Goal: Task Accomplishment & Management: Complete application form

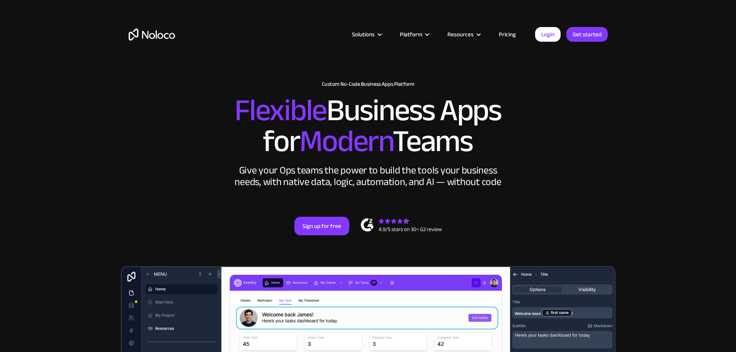
click at [510, 33] on link "Pricing" at bounding box center [507, 34] width 36 height 10
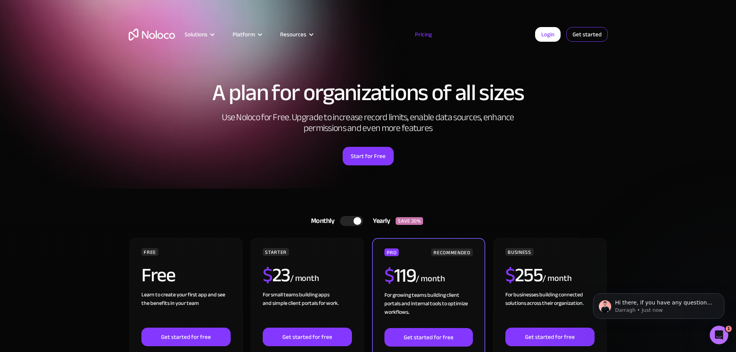
click at [589, 32] on link "Get started" at bounding box center [587, 34] width 41 height 15
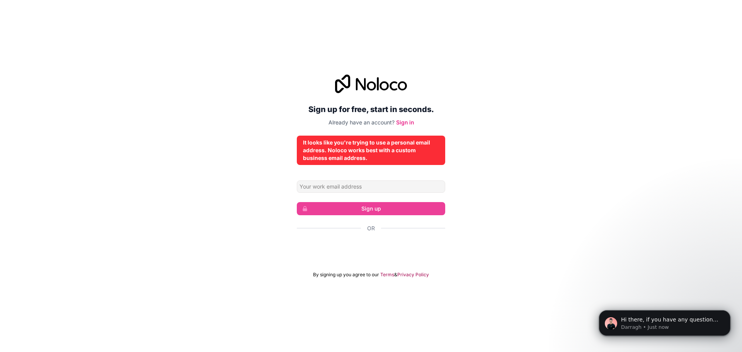
click at [376, 152] on div "It looks like you're trying to use a personal email address. Noloco works best …" at bounding box center [371, 150] width 136 height 23
click at [342, 186] on input "Email address" at bounding box center [371, 187] width 148 height 12
type input "brendan.miller2@gmail.com"
click at [527, 202] on div "Sign up for free, start in seconds. Already have an account? Sign in It looks l…" at bounding box center [371, 176] width 742 height 225
drag, startPoint x: 381, startPoint y: 185, endPoint x: 254, endPoint y: 188, distance: 126.8
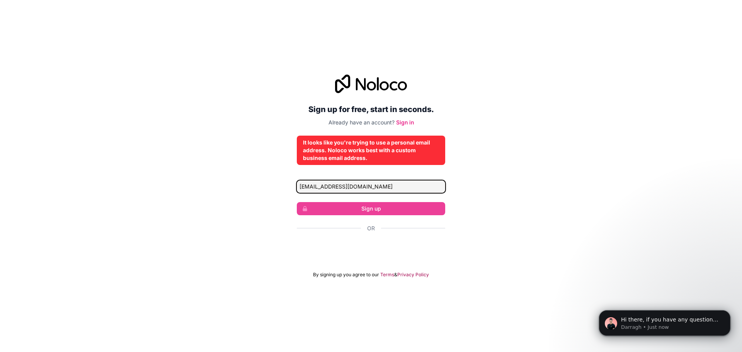
click at [254, 188] on div "Sign up for free, start in seconds. Already have an account? Sign in It looks l…" at bounding box center [371, 176] width 742 height 225
click at [341, 189] on input "Email address" at bounding box center [371, 187] width 148 height 12
paste input "[PERSON_NAME][EMAIL_ADDRESS][DOMAIN_NAME]"
type input "[PERSON_NAME][EMAIL_ADDRESS][DOMAIN_NAME]"
click at [366, 157] on div "It looks like you're trying to use a personal email address. Noloco works best …" at bounding box center [371, 150] width 136 height 23
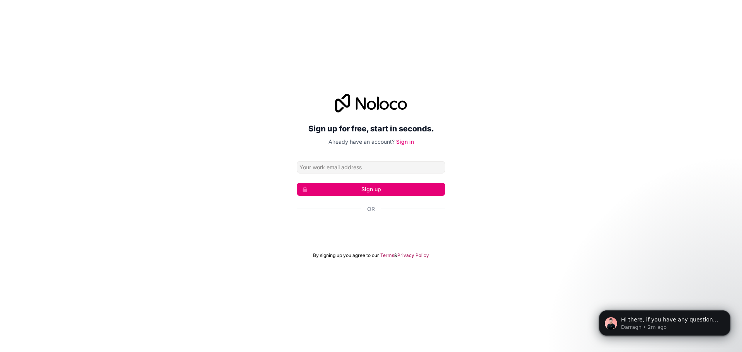
drag, startPoint x: 321, startPoint y: 165, endPoint x: 232, endPoint y: 211, distance: 99.7
click at [232, 211] on div "Sign up for free, start in seconds. Already have an account? Sign in Sign up Or…" at bounding box center [371, 176] width 742 height 186
paste input "[PERSON_NAME][EMAIL_ADDRESS][DOMAIN_NAME]"
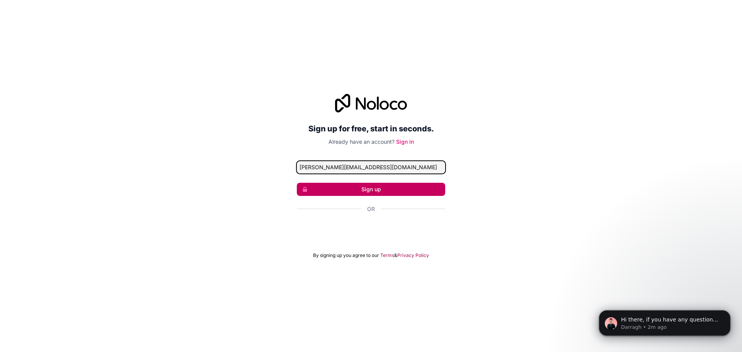
type input "[PERSON_NAME][EMAIL_ADDRESS][DOMAIN_NAME]"
click at [368, 188] on button "Sign up" at bounding box center [371, 189] width 148 height 13
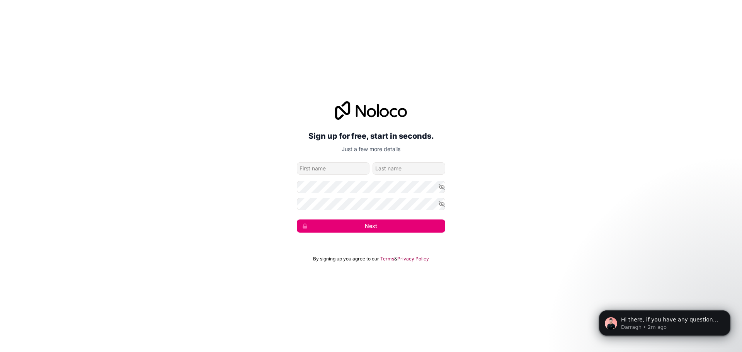
click at [344, 168] on input "given-name" at bounding box center [333, 168] width 73 height 12
type input "[PERSON_NAME]"
click at [397, 168] on input "family-name" at bounding box center [409, 168] width 73 height 12
type input "[PERSON_NAME]"
click at [338, 177] on form "[PERSON_NAME][EMAIL_ADDRESS][DOMAIN_NAME] [PERSON_NAME] Next" at bounding box center [371, 197] width 148 height 70
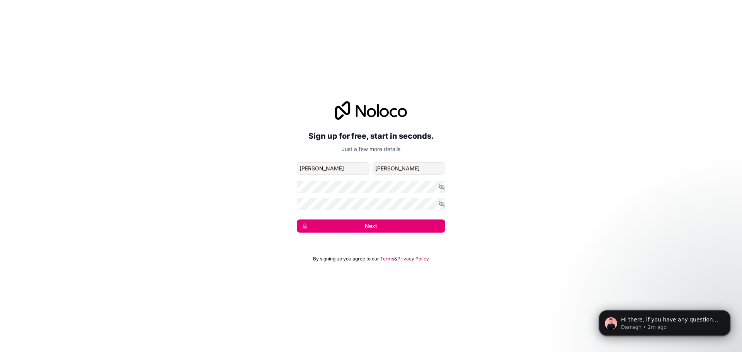
click at [339, 180] on form "[PERSON_NAME][EMAIL_ADDRESS][DOMAIN_NAME] [PERSON_NAME] Next" at bounding box center [371, 197] width 148 height 70
click at [297, 220] on button "Next" at bounding box center [371, 226] width 148 height 13
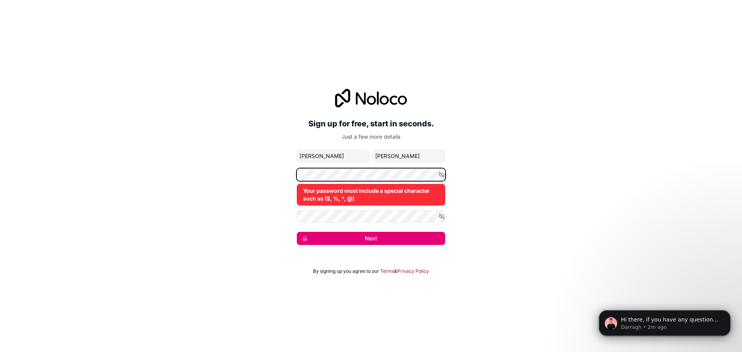
click at [228, 187] on div "Sign up for free, start in seconds. Just a few more details [PERSON_NAME][EMAIL…" at bounding box center [371, 167] width 742 height 178
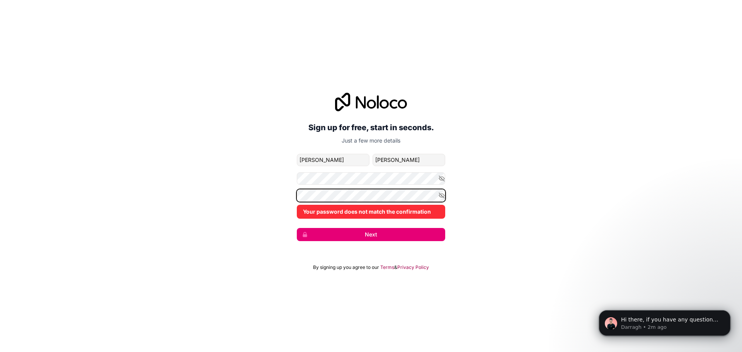
click at [194, 200] on div "Sign up for free, start in seconds. Just a few more details [PERSON_NAME][EMAIL…" at bounding box center [371, 167] width 742 height 170
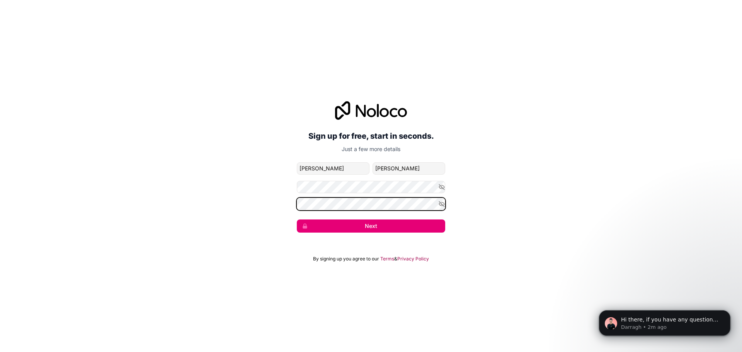
click at [297, 220] on button "Next" at bounding box center [371, 226] width 148 height 13
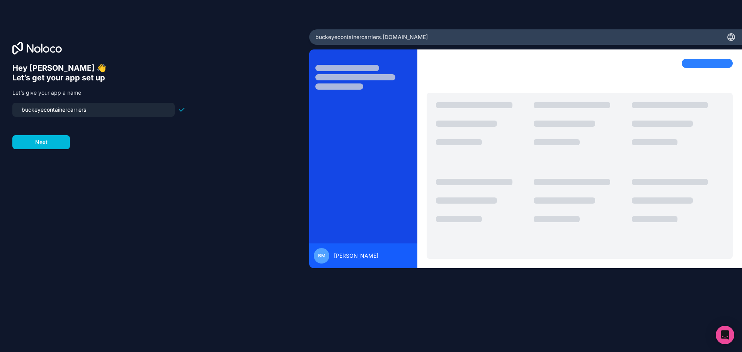
drag, startPoint x: 111, startPoint y: 109, endPoint x: 2, endPoint y: 114, distance: 108.7
click at [2, 114] on div "Hey [PERSON_NAME] 👋 Let’s get your app set up Let’s give your app a name buckey…" at bounding box center [154, 175] width 309 height 293
type input "b"
type input "buckeye-container-carriers"
click at [39, 138] on button "Next" at bounding box center [41, 142] width 58 height 14
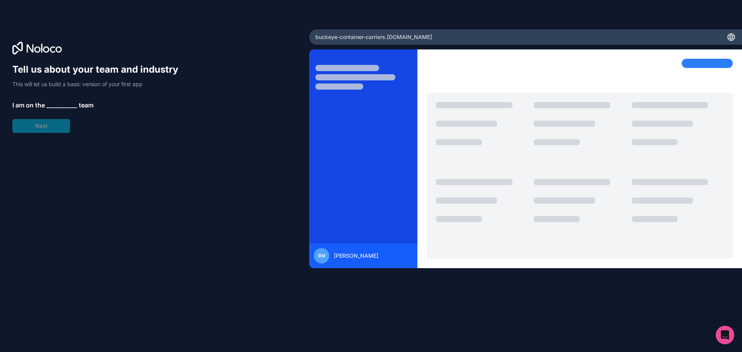
click at [61, 104] on span "__________" at bounding box center [61, 104] width 31 height 9
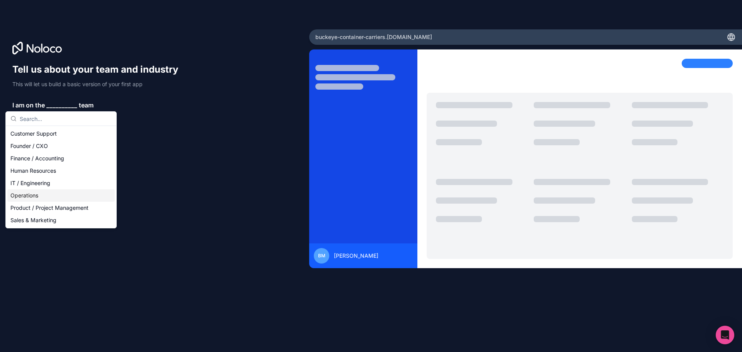
click at [45, 195] on div "Operations" at bounding box center [60, 195] width 107 height 12
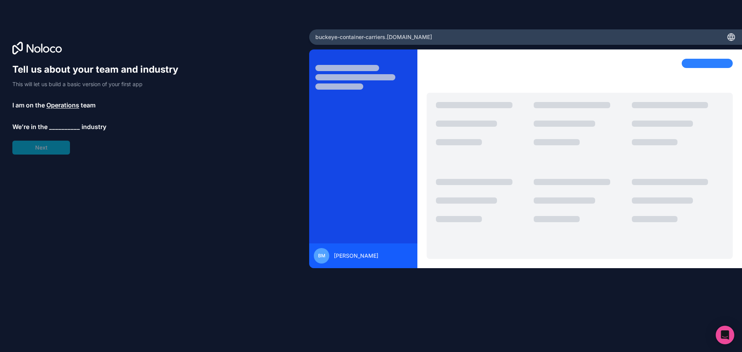
click at [53, 124] on span "__________" at bounding box center [64, 126] width 31 height 9
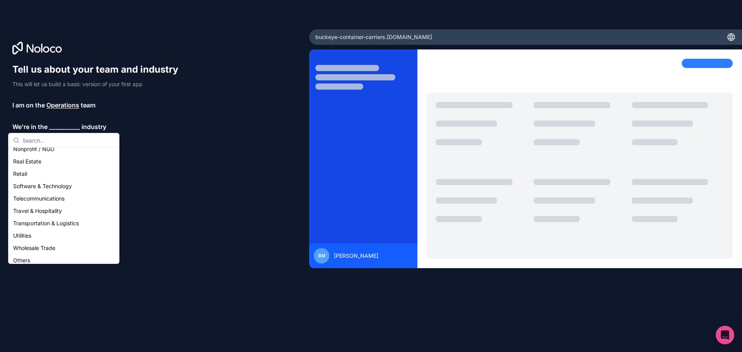
scroll to position [159, 0]
click at [54, 217] on div "Transportation & Logistics" at bounding box center [63, 219] width 107 height 12
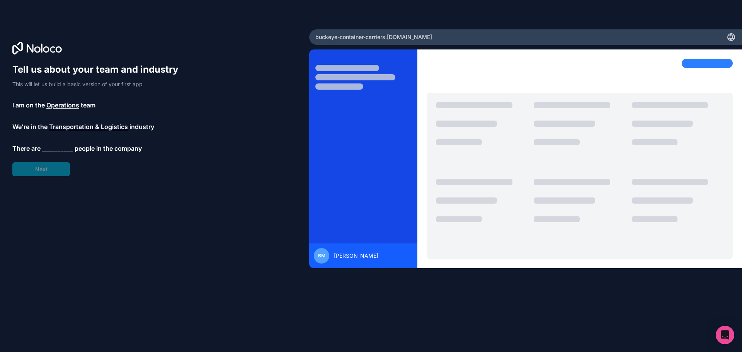
click at [49, 144] on span "__________" at bounding box center [57, 148] width 31 height 9
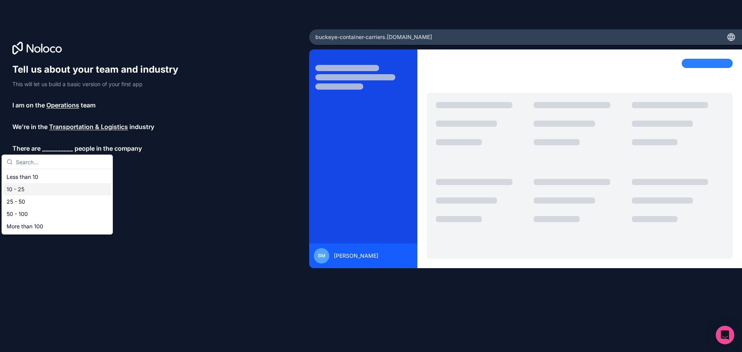
click at [40, 189] on div "10 - 25" at bounding box center [56, 189] width 107 height 12
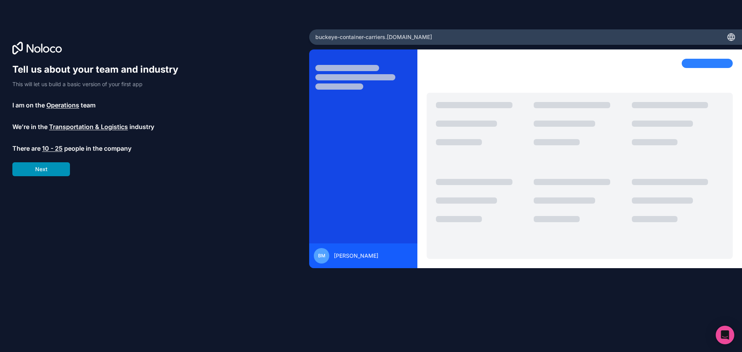
click at [47, 167] on button "Next" at bounding box center [41, 169] width 58 height 14
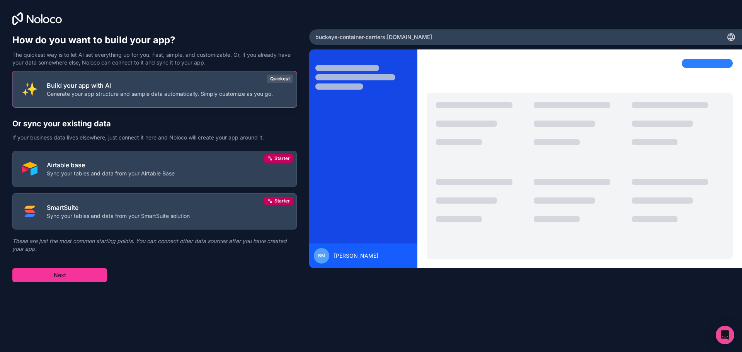
click at [123, 94] on p "Generate your app structure and sample data automatically. Simply customize as …" at bounding box center [160, 94] width 226 height 8
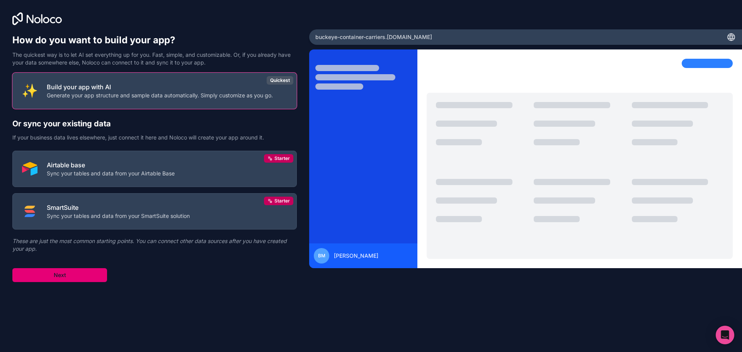
click at [58, 274] on button "Next" at bounding box center [59, 275] width 95 height 14
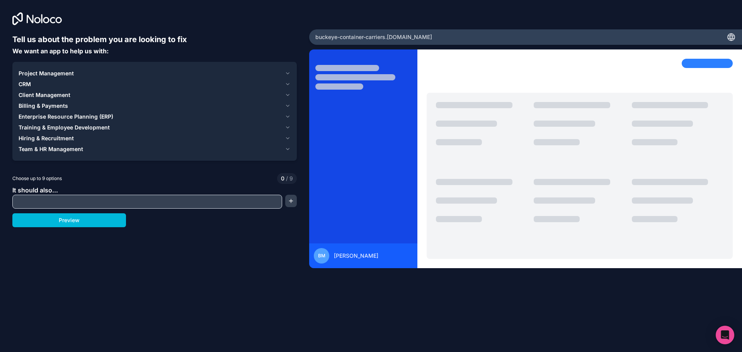
click at [36, 14] on icon at bounding box center [36, 18] width 49 height 13
click at [17, 23] on icon at bounding box center [17, 18] width 10 height 13
click at [675, 50] on div at bounding box center [579, 158] width 325 height 219
click at [726, 41] on div "buckeye-container-carriers .[DOMAIN_NAME]" at bounding box center [525, 36] width 433 height 15
click at [736, 35] on div "buckeye-container-carriers .[DOMAIN_NAME]" at bounding box center [525, 36] width 433 height 15
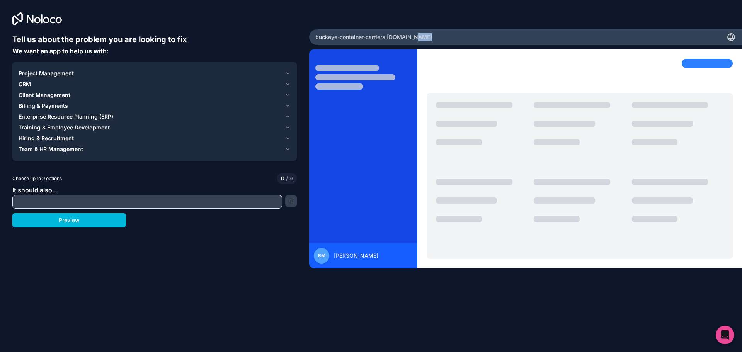
click at [727, 37] on icon at bounding box center [731, 36] width 9 height 9
drag, startPoint x: 698, startPoint y: 171, endPoint x: 696, endPoint y: 191, distance: 20.6
click at [698, 175] on div at bounding box center [580, 176] width 306 height 166
drag, startPoint x: 693, startPoint y: 264, endPoint x: 720, endPoint y: 342, distance: 82.5
click at [694, 274] on div "BM [PERSON_NAME]" at bounding box center [525, 185] width 433 height 273
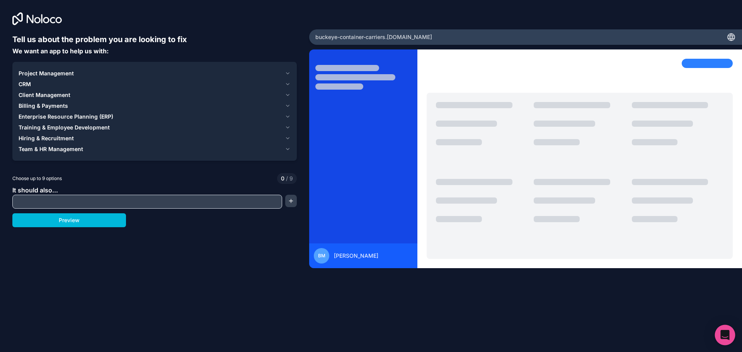
click at [729, 336] on icon "Open Intercom Messenger" at bounding box center [725, 335] width 10 height 10
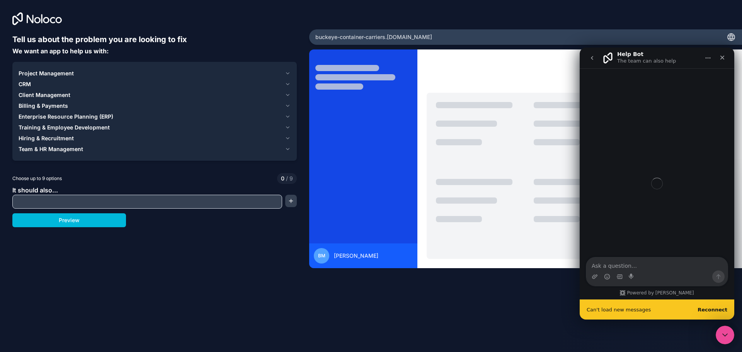
click at [501, 283] on div "BM [PERSON_NAME]" at bounding box center [525, 185] width 433 height 273
click at [724, 57] on icon "Close" at bounding box center [722, 57] width 6 height 6
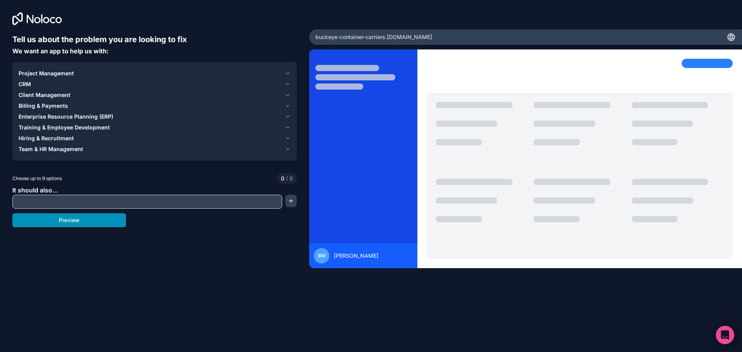
click at [66, 221] on button "Preview" at bounding box center [69, 220] width 114 height 14
click at [42, 117] on span "Enterprise Resource Planning (ERP)" at bounding box center [66, 117] width 95 height 8
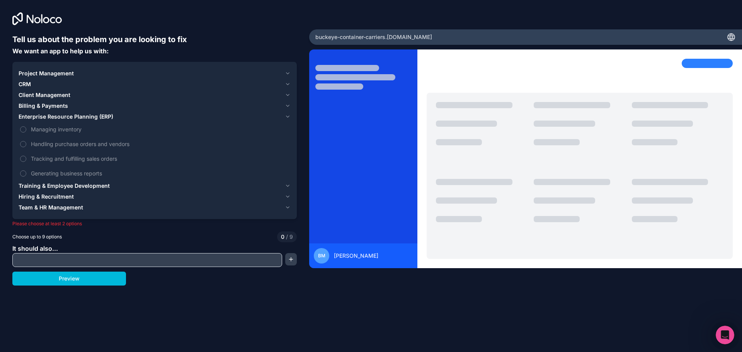
click at [26, 131] on label "Managing inventory" at bounding box center [155, 129] width 272 height 14
click at [26, 131] on button "Managing inventory" at bounding box center [23, 129] width 6 height 6
click at [22, 144] on button "Handling purchase orders and vendors" at bounding box center [23, 144] width 6 height 6
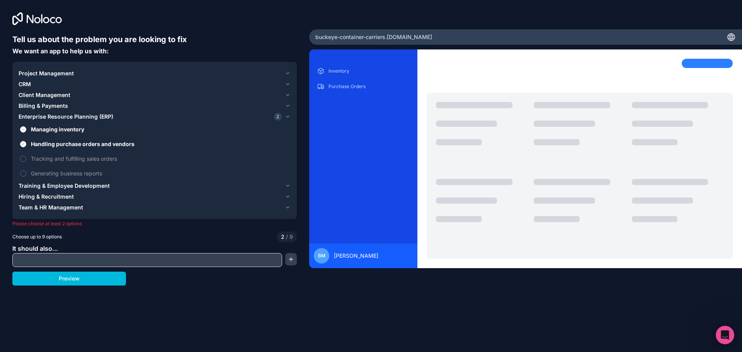
click at [22, 155] on label "Tracking and fulfilling sales orders" at bounding box center [155, 159] width 272 height 14
click at [22, 156] on button "Tracking and fulfilling sales orders" at bounding box center [23, 159] width 6 height 6
click at [23, 170] on button "Generating business reports" at bounding box center [23, 173] width 6 height 6
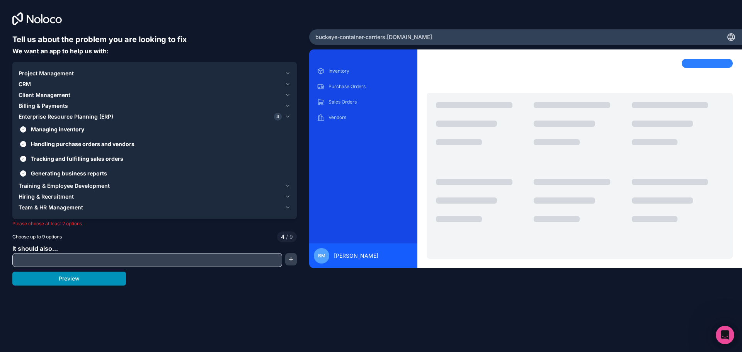
click at [68, 281] on button "Preview" at bounding box center [69, 279] width 114 height 14
